Goal: Task Accomplishment & Management: Use online tool/utility

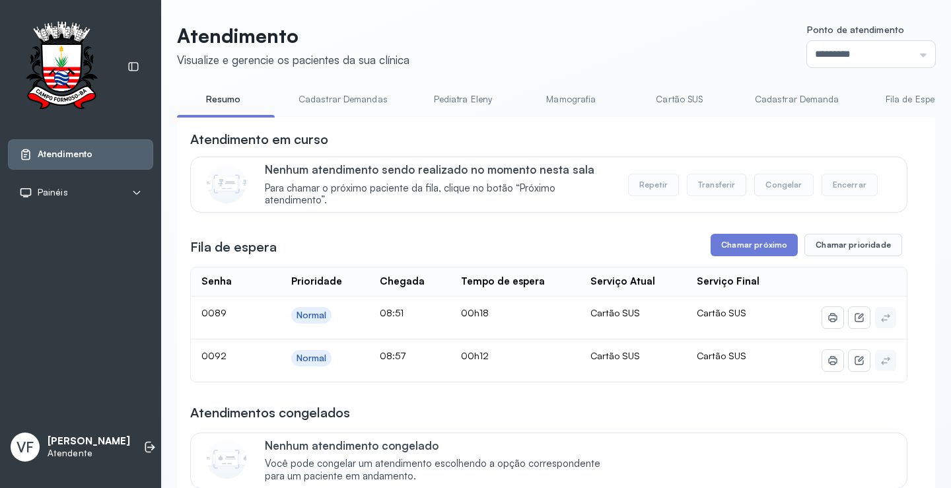
click at [783, 94] on link "Cadastrar Demanda" at bounding box center [797, 99] width 111 height 22
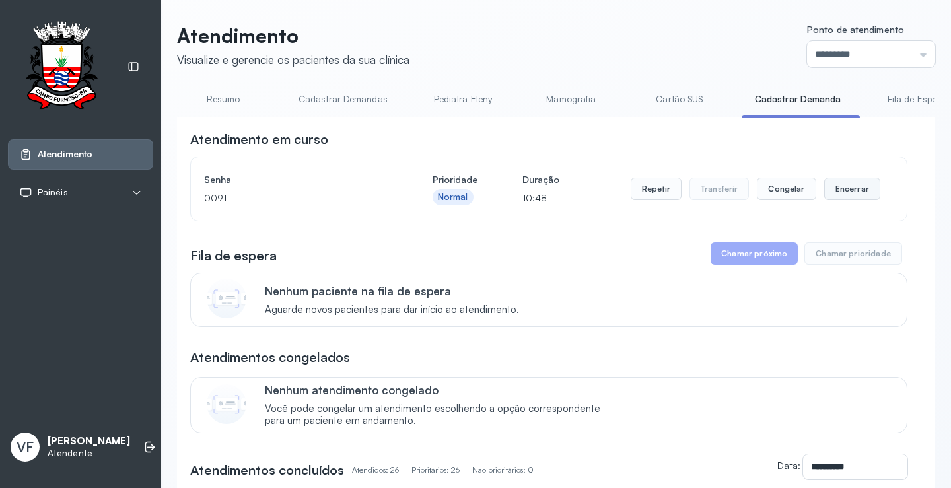
click at [844, 188] on button "Encerrar" at bounding box center [852, 189] width 56 height 22
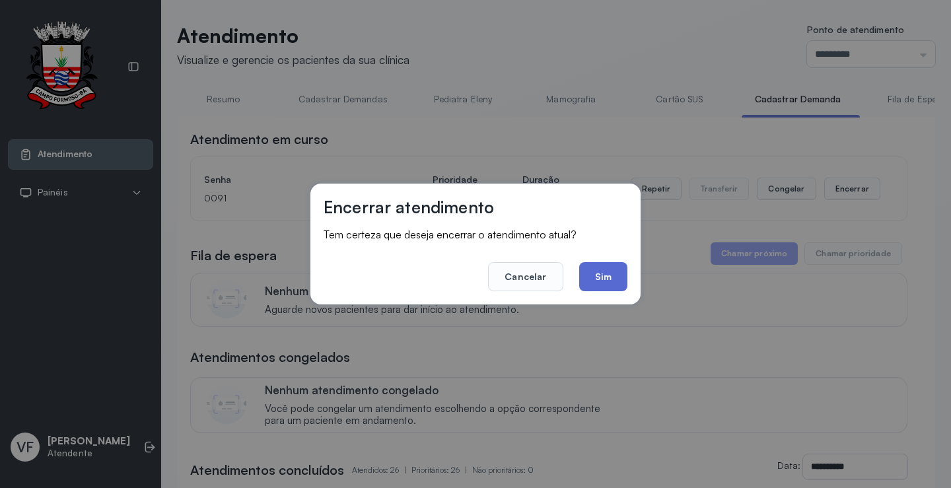
click at [608, 269] on button "Sim" at bounding box center [603, 276] width 48 height 29
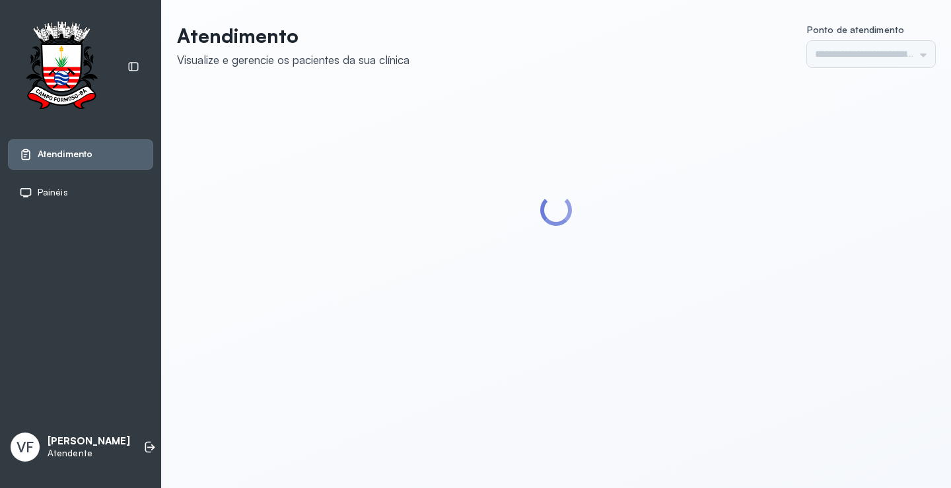
type input "*********"
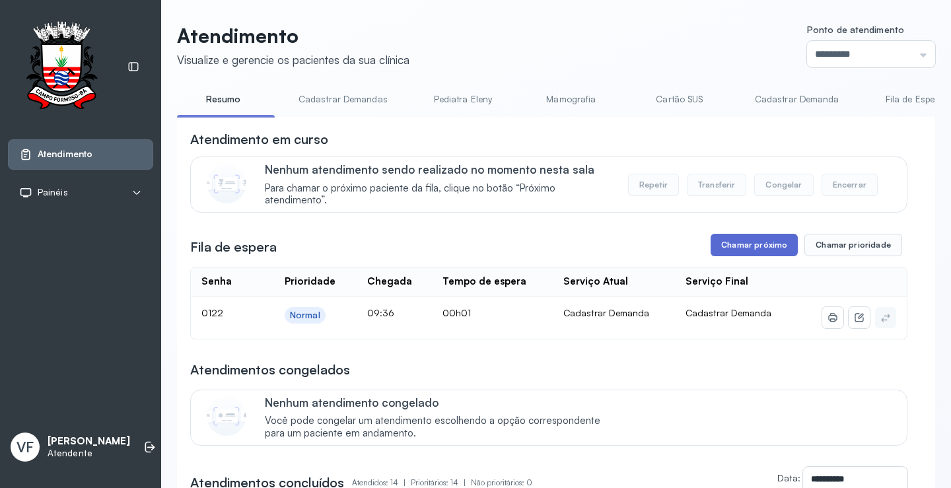
click at [746, 246] on button "Chamar próximo" at bounding box center [754, 245] width 87 height 22
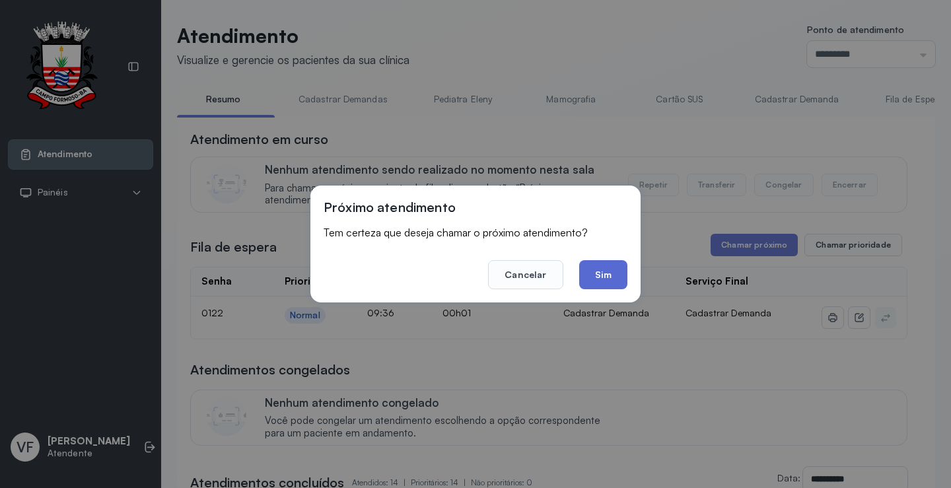
click at [600, 273] on button "Sim" at bounding box center [603, 274] width 48 height 29
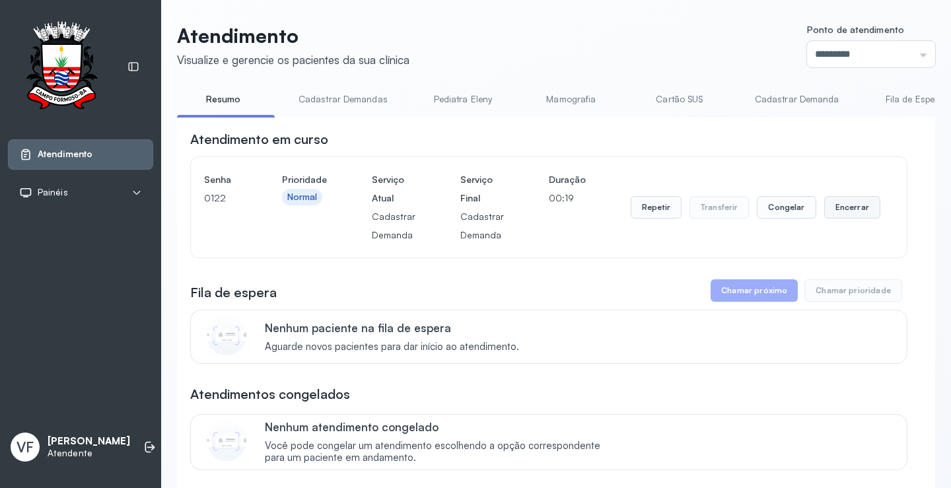
click at [842, 207] on button "Encerrar" at bounding box center [852, 207] width 56 height 22
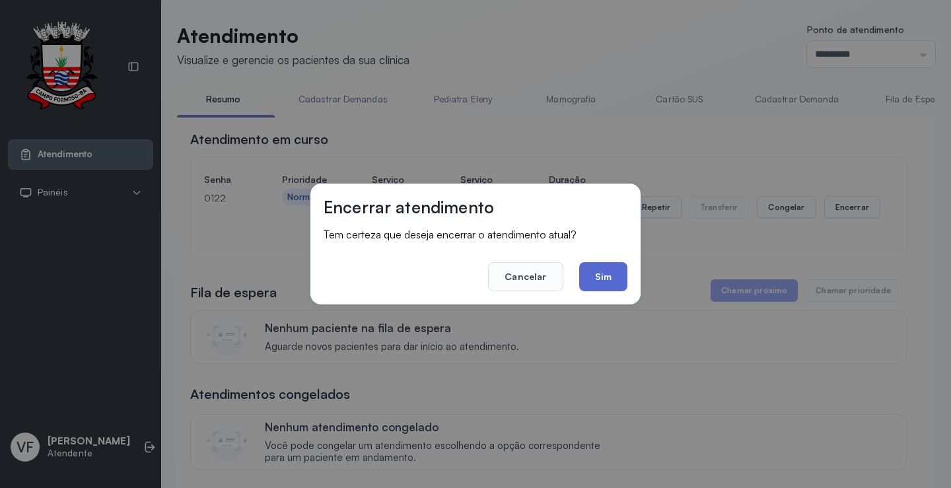
click at [604, 271] on button "Sim" at bounding box center [603, 276] width 48 height 29
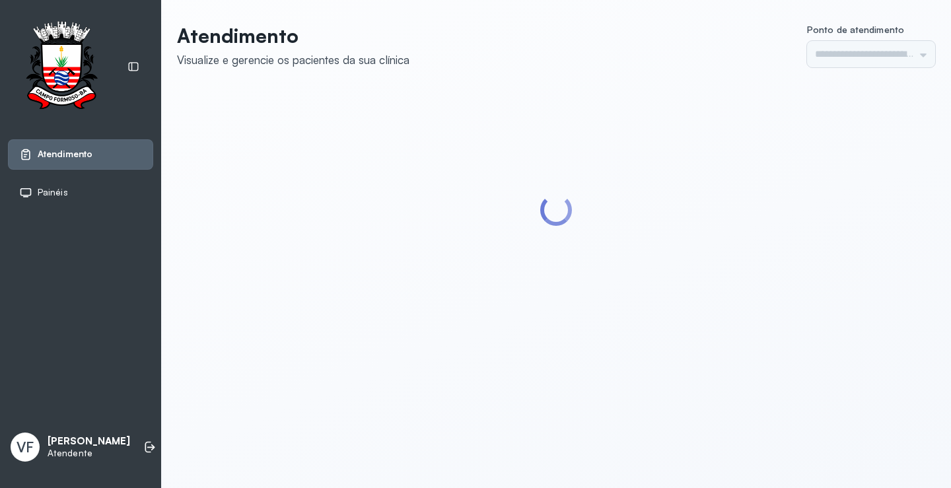
type input "*********"
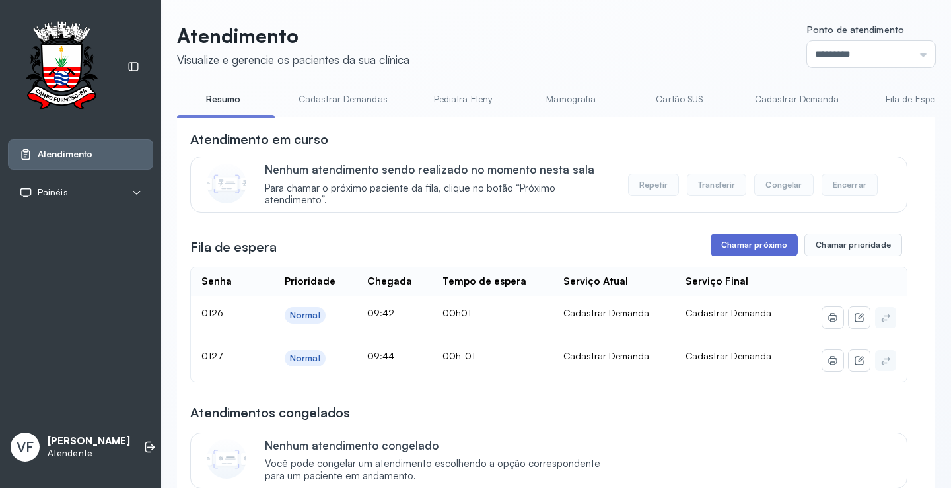
click at [757, 240] on button "Chamar próximo" at bounding box center [754, 245] width 87 height 22
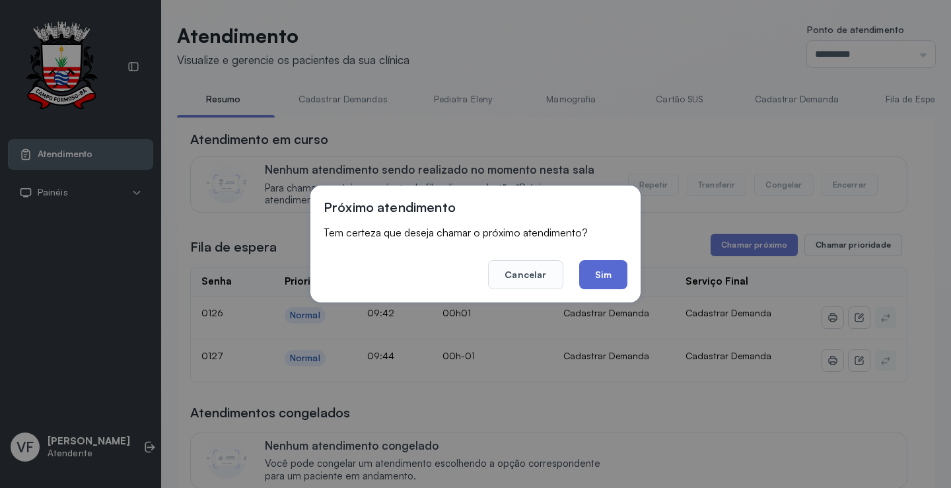
click at [604, 270] on button "Sim" at bounding box center [603, 274] width 48 height 29
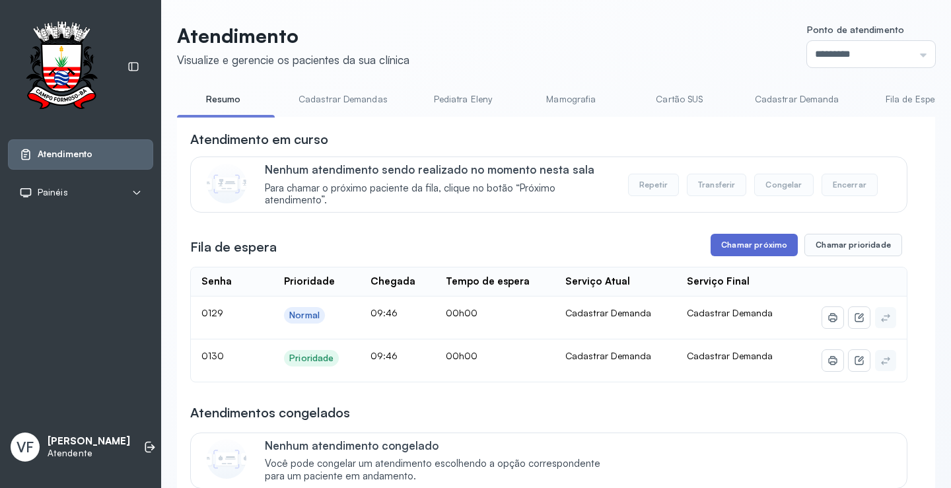
click at [752, 243] on button "Chamar próximo" at bounding box center [754, 245] width 87 height 22
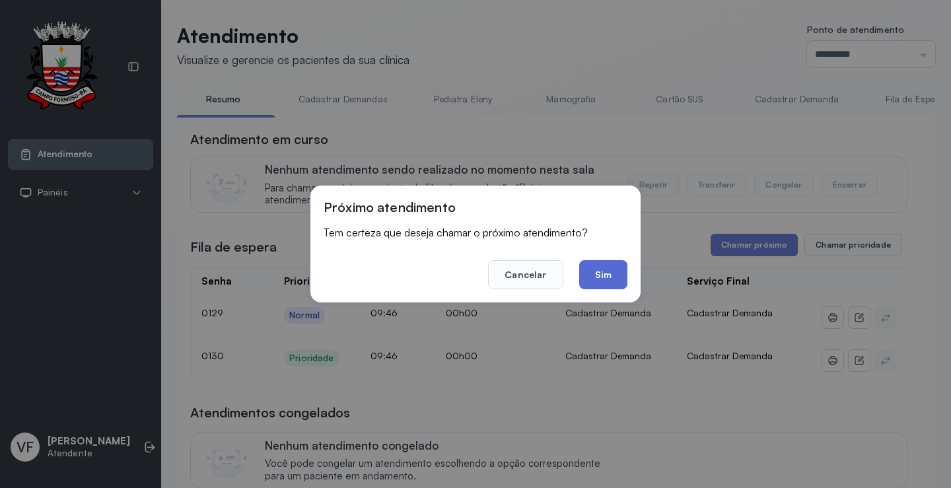
click at [604, 270] on button "Sim" at bounding box center [603, 274] width 48 height 29
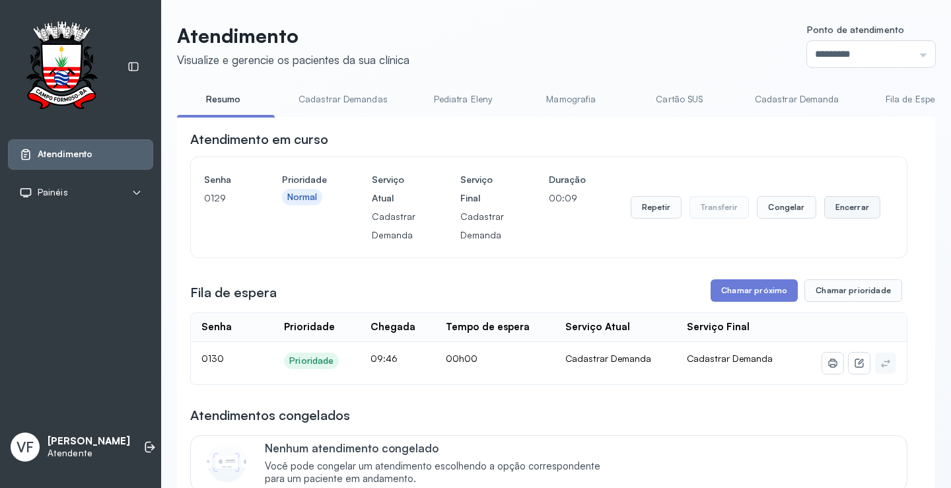
click at [841, 204] on button "Encerrar" at bounding box center [852, 207] width 56 height 22
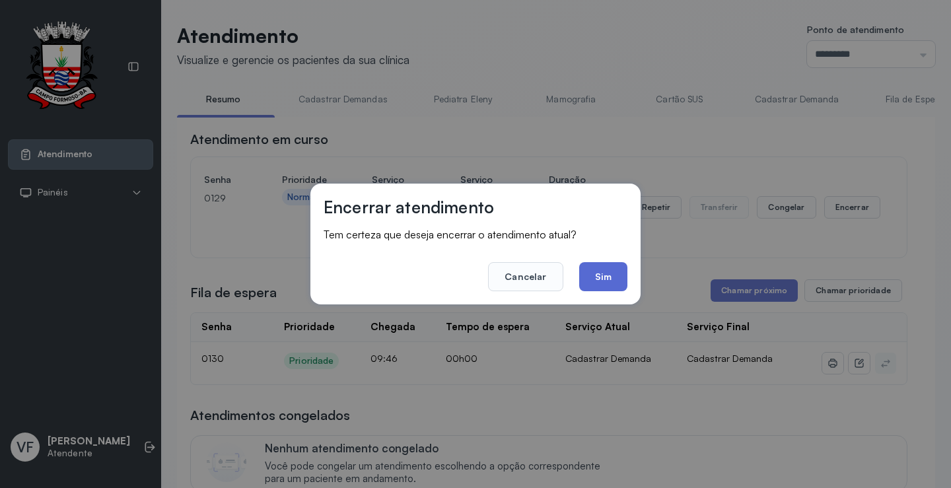
click at [612, 268] on button "Sim" at bounding box center [603, 276] width 48 height 29
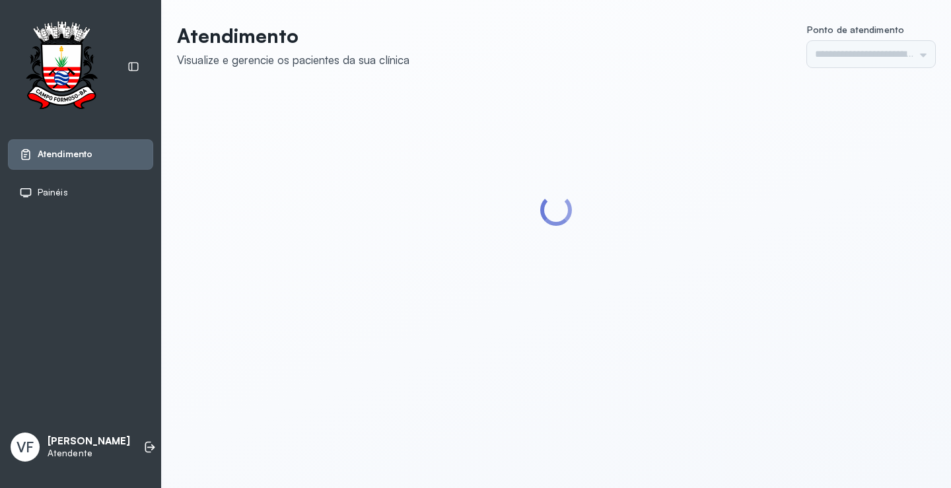
type input "*********"
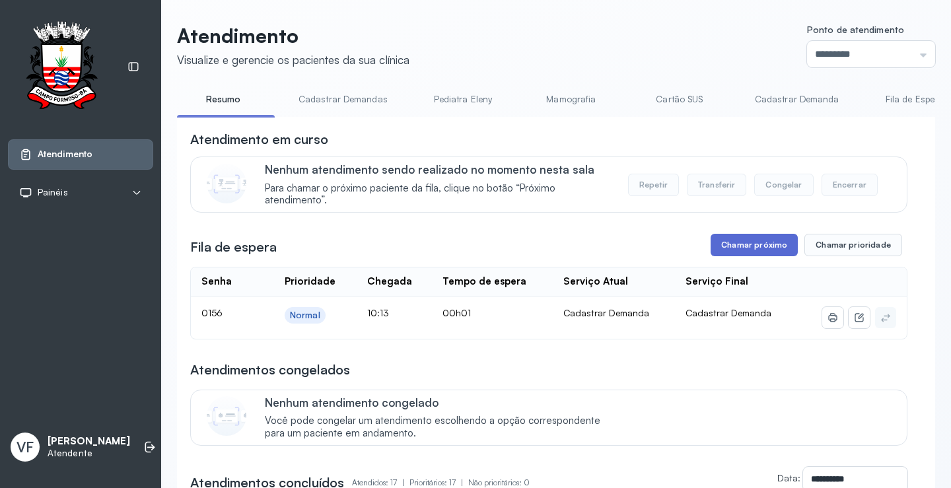
click at [735, 245] on button "Chamar próximo" at bounding box center [754, 245] width 87 height 22
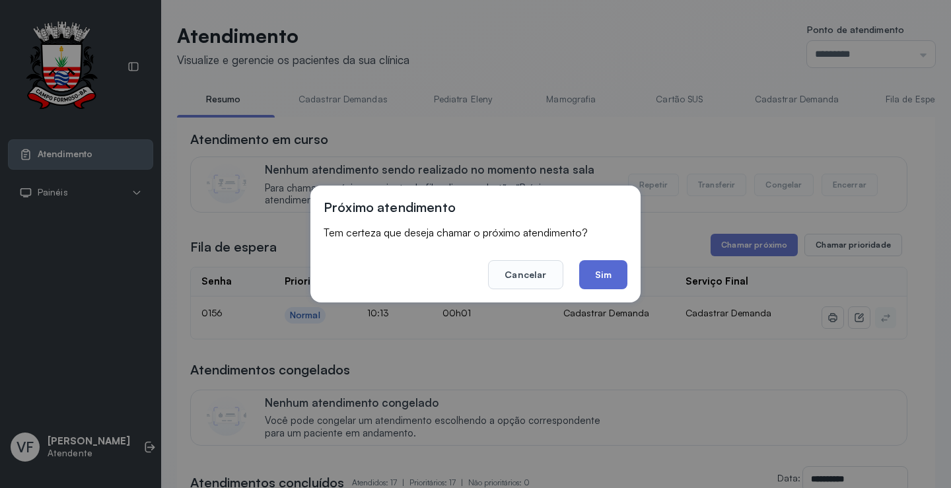
click at [606, 274] on button "Sim" at bounding box center [603, 274] width 48 height 29
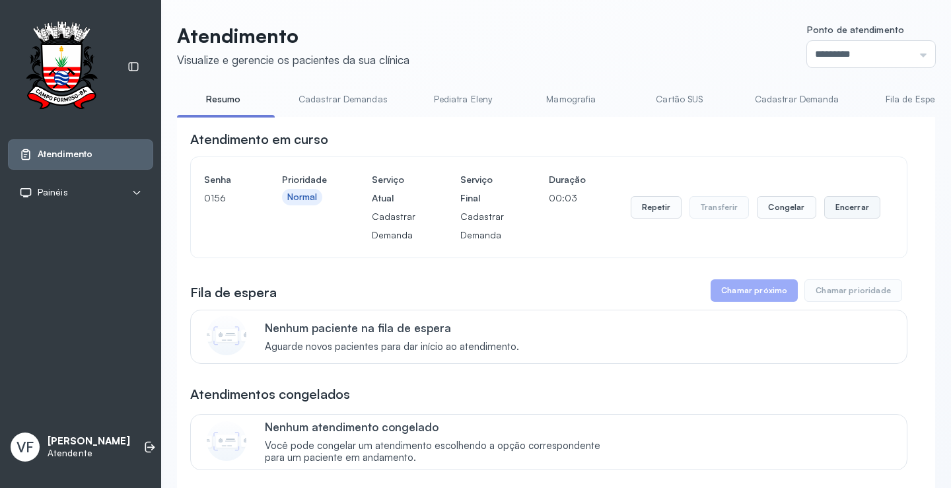
click at [838, 207] on button "Encerrar" at bounding box center [852, 207] width 56 height 22
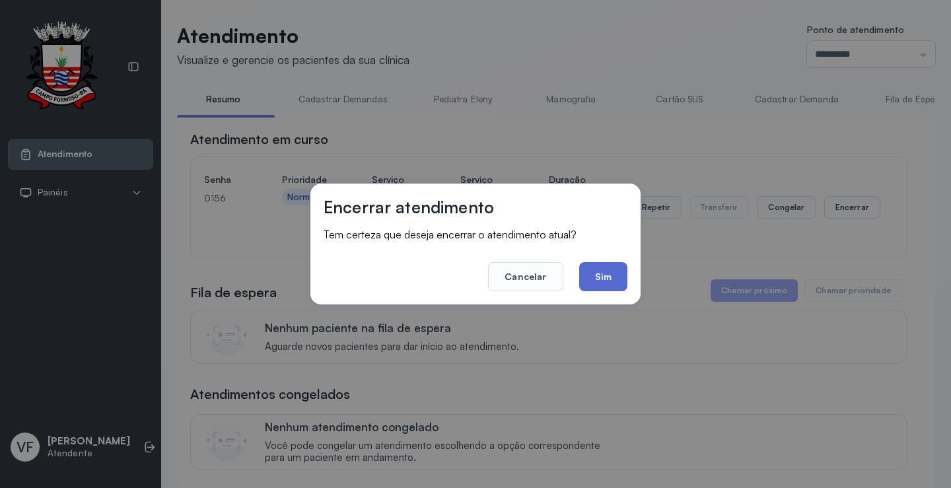
click at [605, 271] on button "Sim" at bounding box center [603, 276] width 48 height 29
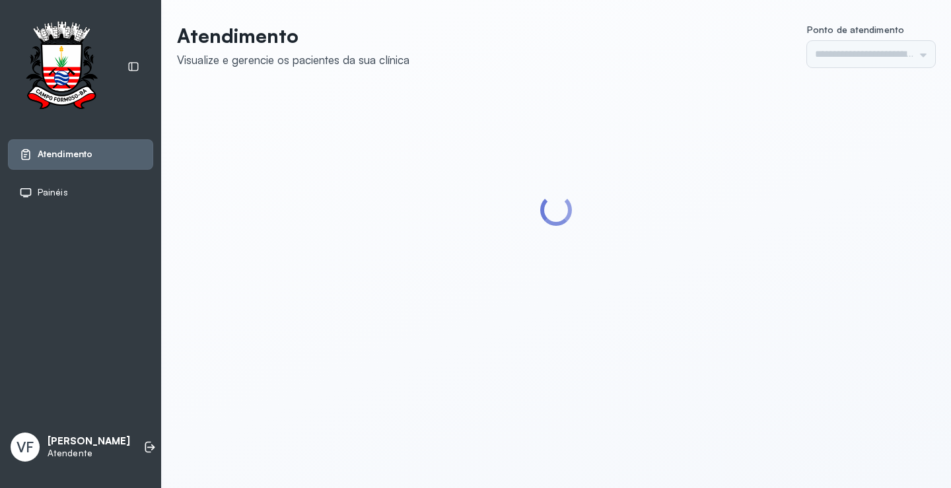
type input "*********"
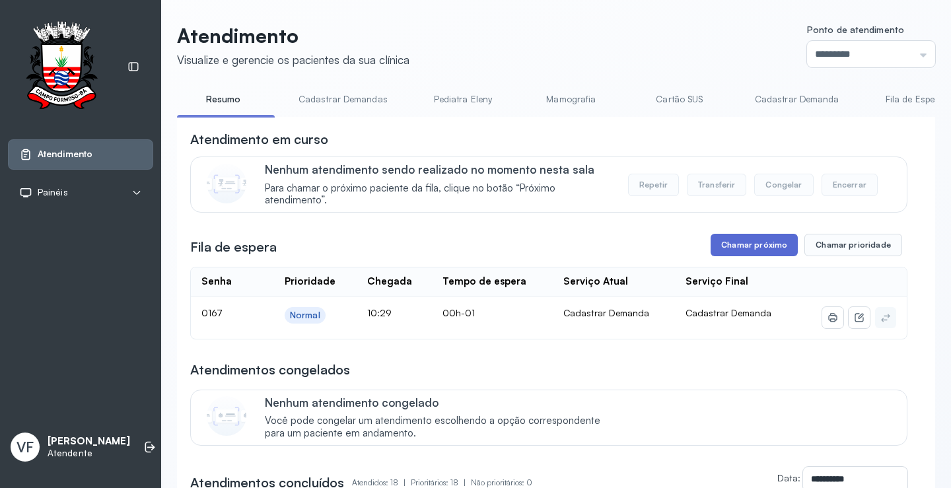
click at [756, 242] on button "Chamar próximo" at bounding box center [754, 245] width 87 height 22
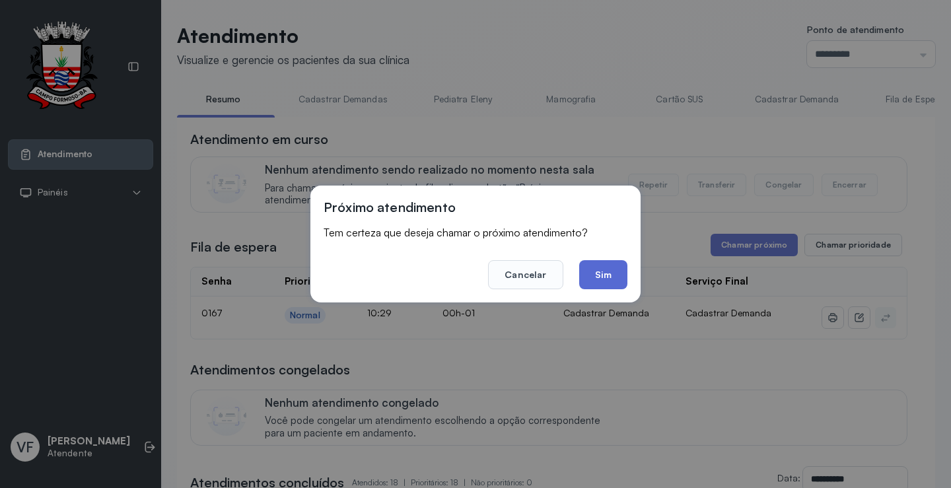
click at [603, 274] on button "Sim" at bounding box center [603, 274] width 48 height 29
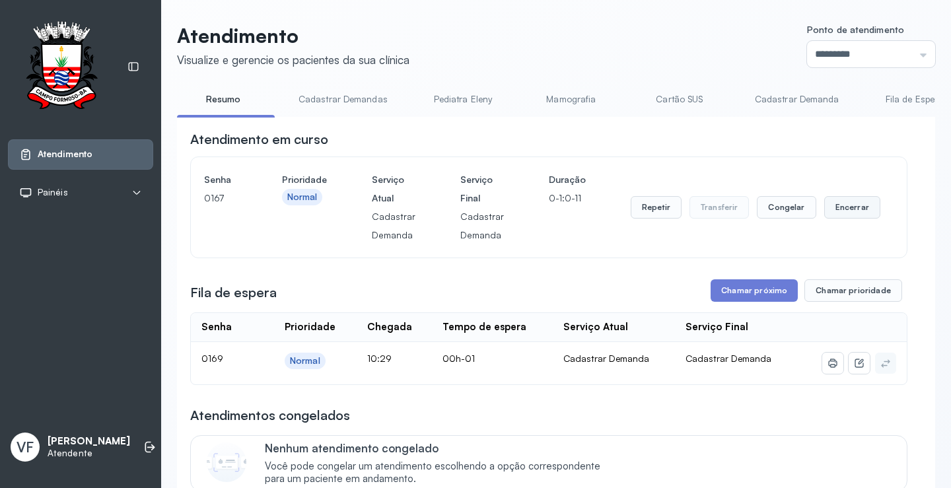
click at [840, 209] on button "Encerrar" at bounding box center [852, 207] width 56 height 22
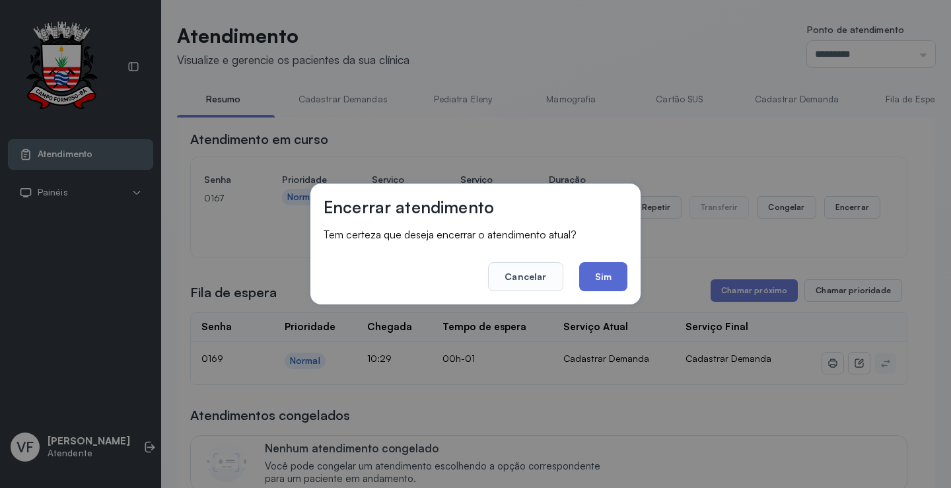
click at [602, 277] on button "Sim" at bounding box center [603, 276] width 48 height 29
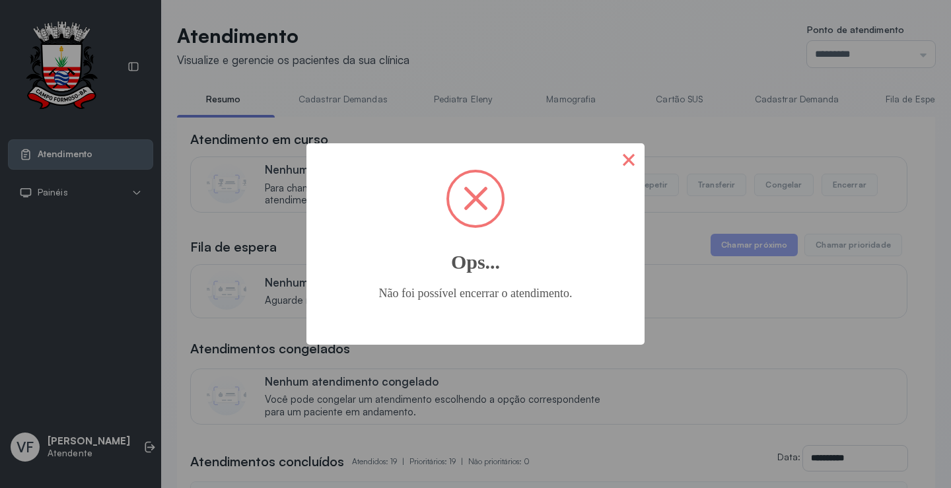
click at [630, 160] on button "×" at bounding box center [629, 159] width 32 height 32
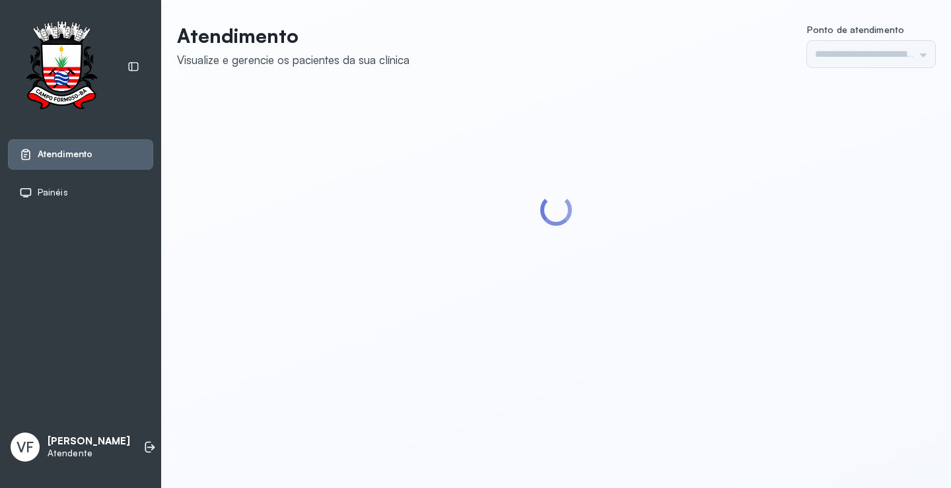
type input "*********"
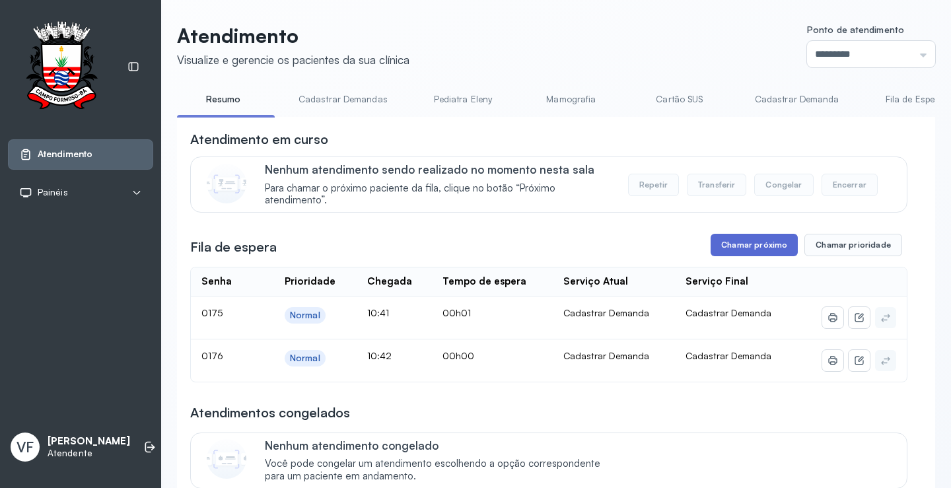
click at [740, 244] on button "Chamar próximo" at bounding box center [754, 245] width 87 height 22
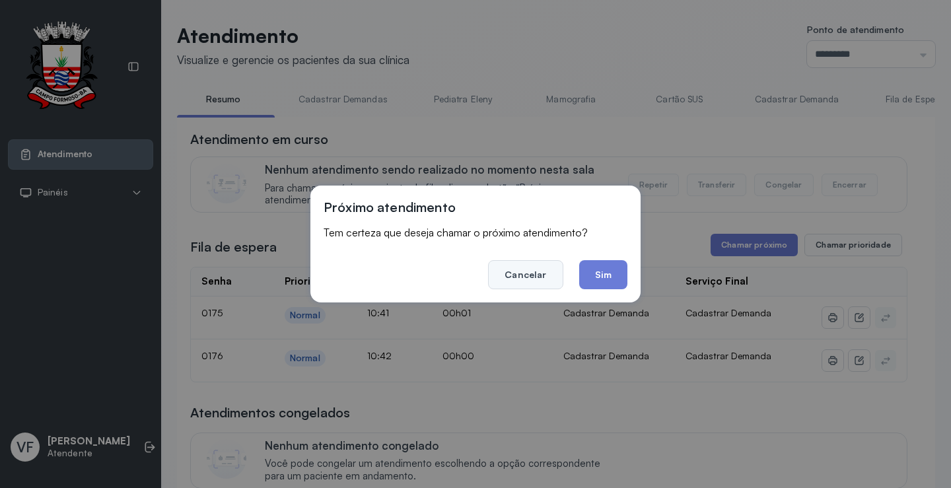
click at [530, 270] on button "Cancelar" at bounding box center [525, 274] width 75 height 29
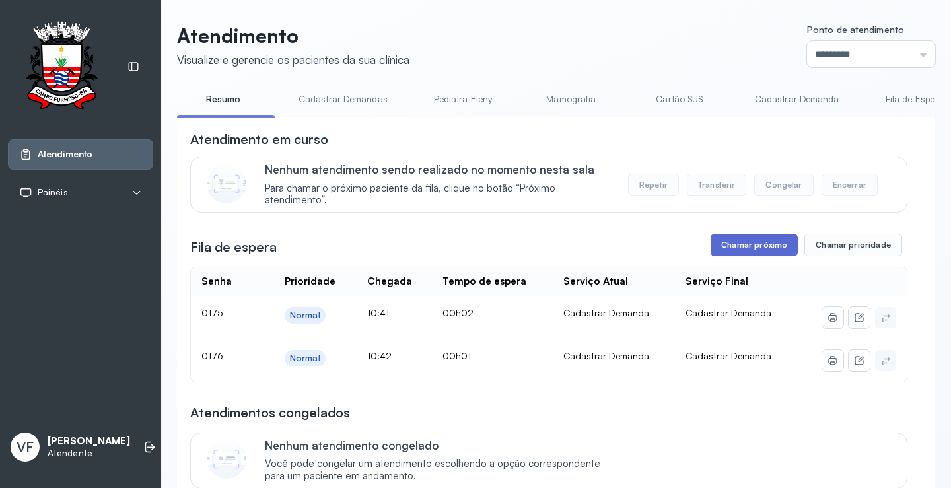
click at [749, 252] on button "Chamar próximo" at bounding box center [754, 245] width 87 height 22
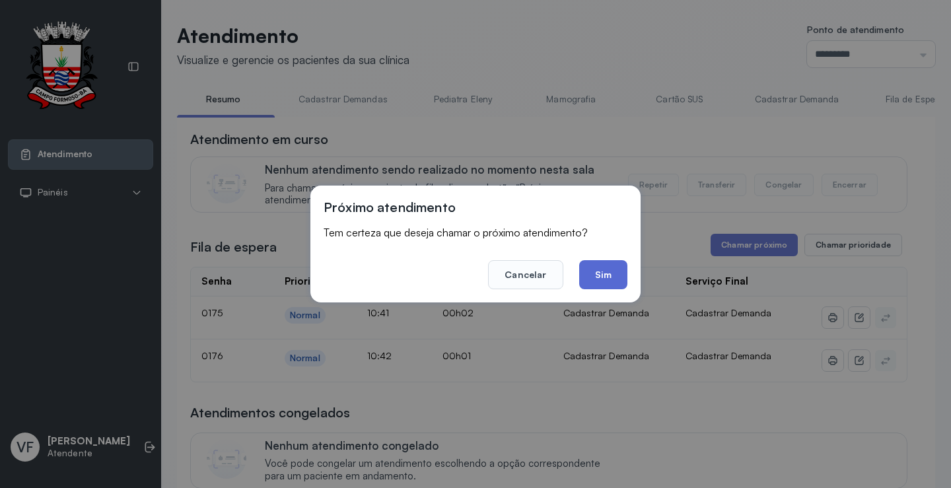
click at [608, 273] on button "Sim" at bounding box center [603, 274] width 48 height 29
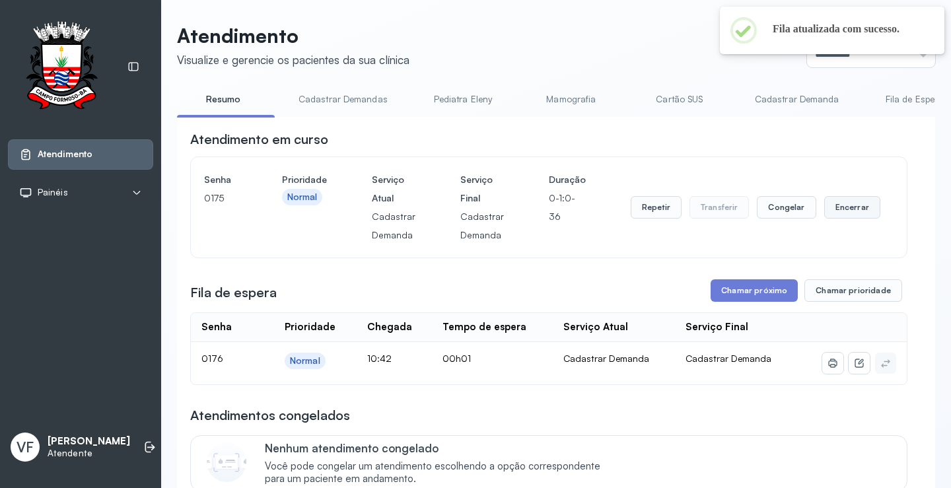
click at [857, 207] on button "Encerrar" at bounding box center [852, 207] width 56 height 22
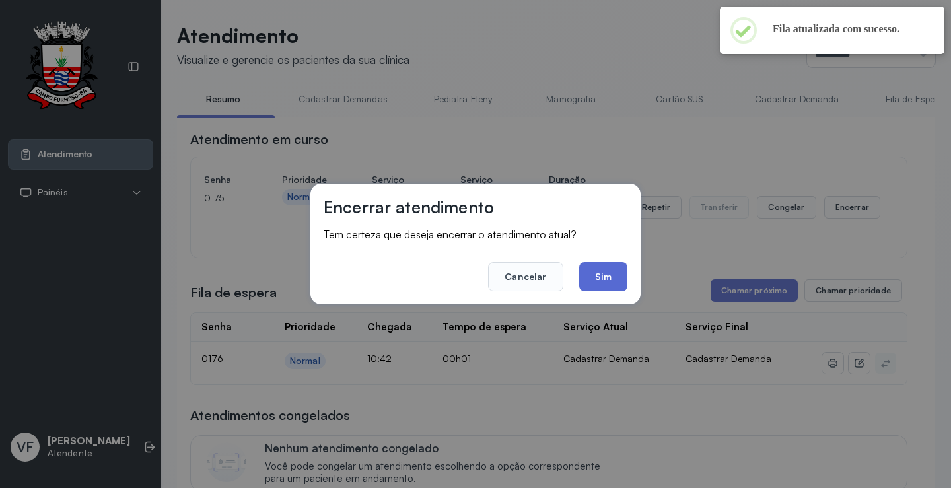
click at [600, 271] on button "Sim" at bounding box center [603, 276] width 48 height 29
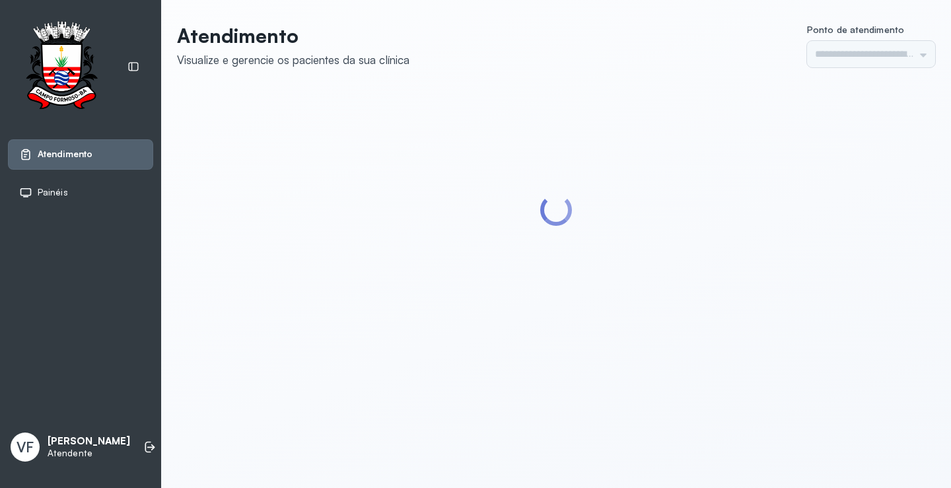
type input "*********"
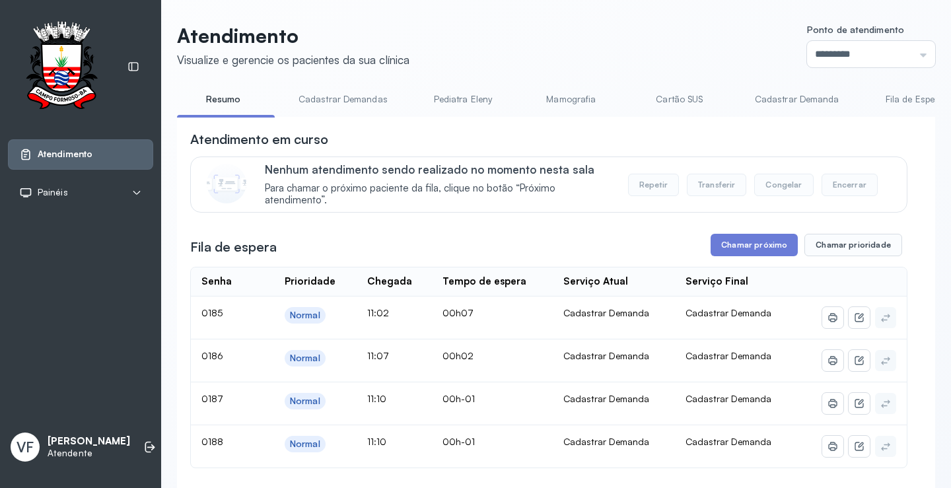
click at [734, 248] on button "Chamar próximo" at bounding box center [754, 245] width 87 height 22
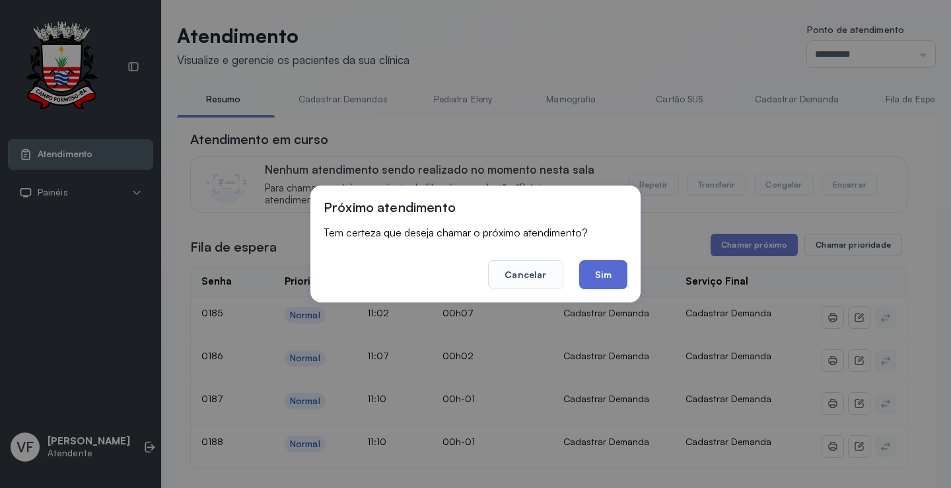
click at [599, 269] on button "Sim" at bounding box center [603, 274] width 48 height 29
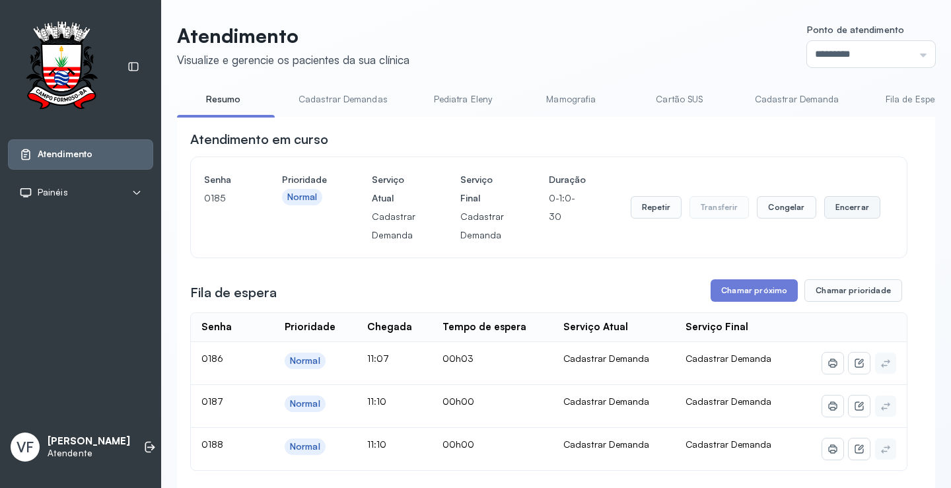
click at [845, 207] on button "Encerrar" at bounding box center [852, 207] width 56 height 22
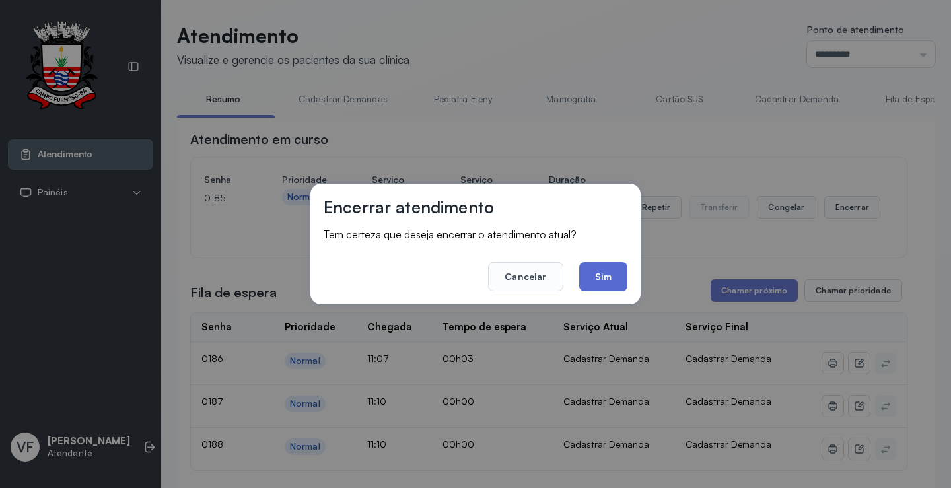
click at [598, 275] on button "Sim" at bounding box center [603, 276] width 48 height 29
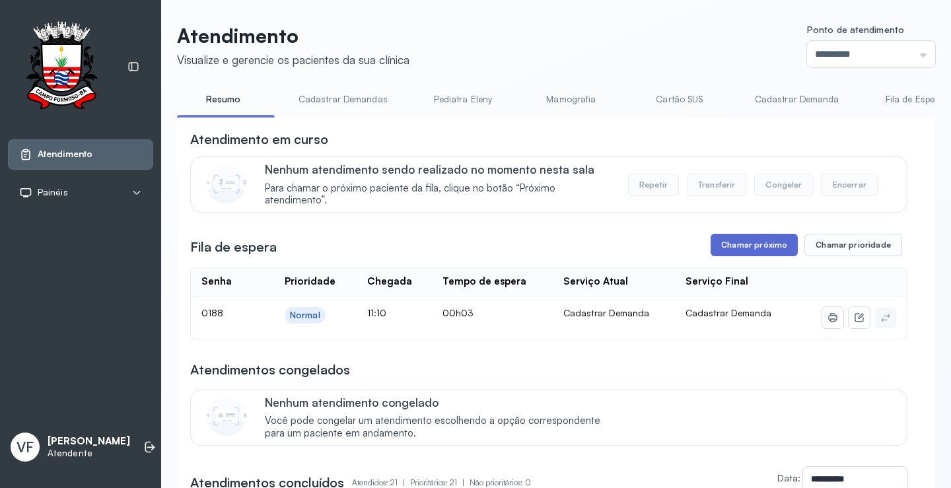
click at [742, 248] on button "Chamar próximo" at bounding box center [754, 245] width 87 height 22
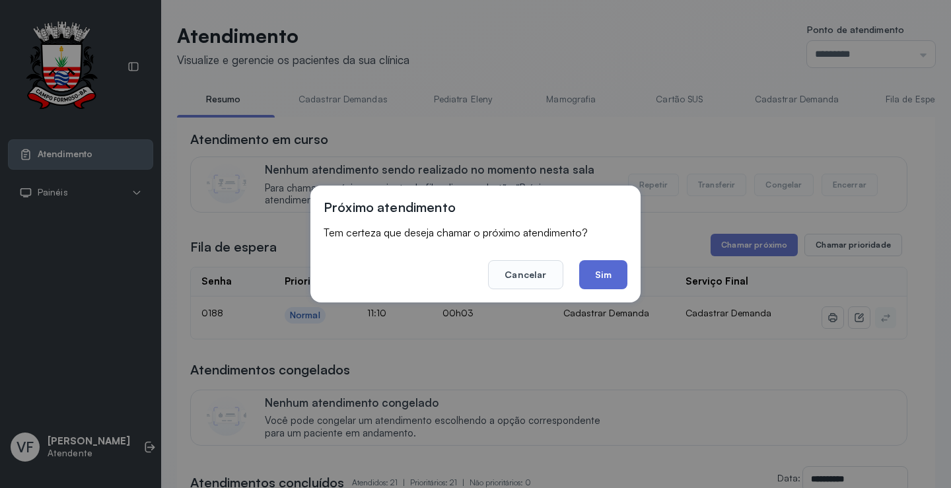
click at [599, 275] on button "Sim" at bounding box center [603, 274] width 48 height 29
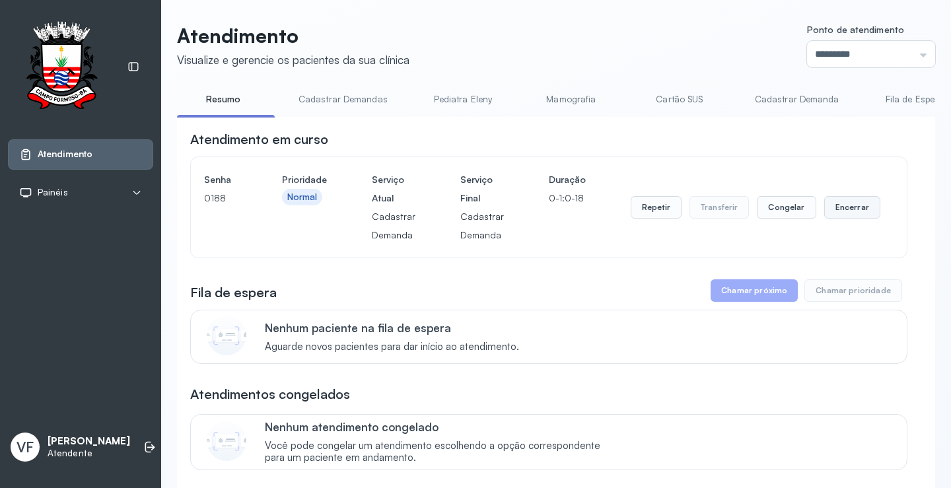
click at [836, 199] on button "Encerrar" at bounding box center [852, 207] width 56 height 22
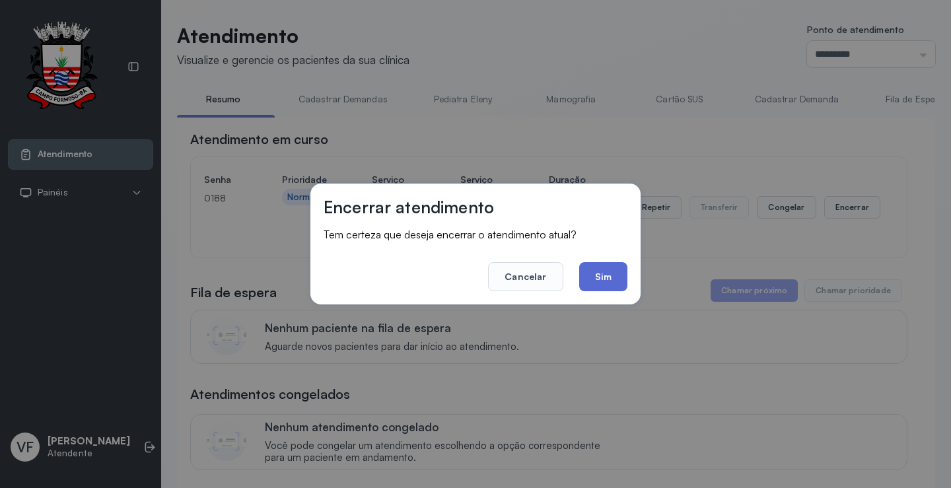
click at [608, 271] on button "Sim" at bounding box center [603, 276] width 48 height 29
